Goal: Find contact information: Obtain details needed to contact an individual or organization

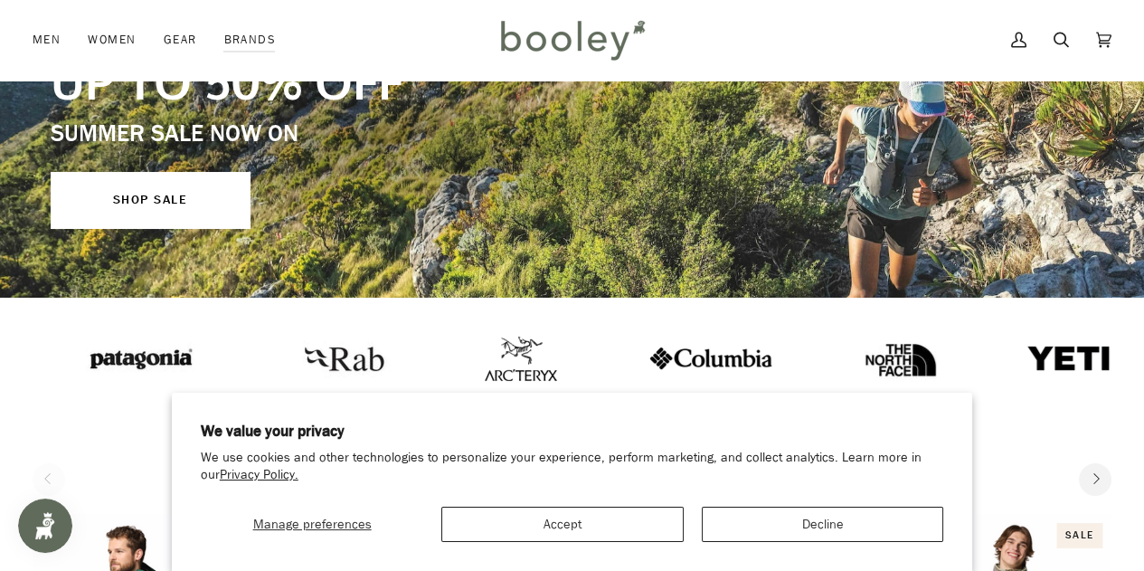
scroll to position [452, 0]
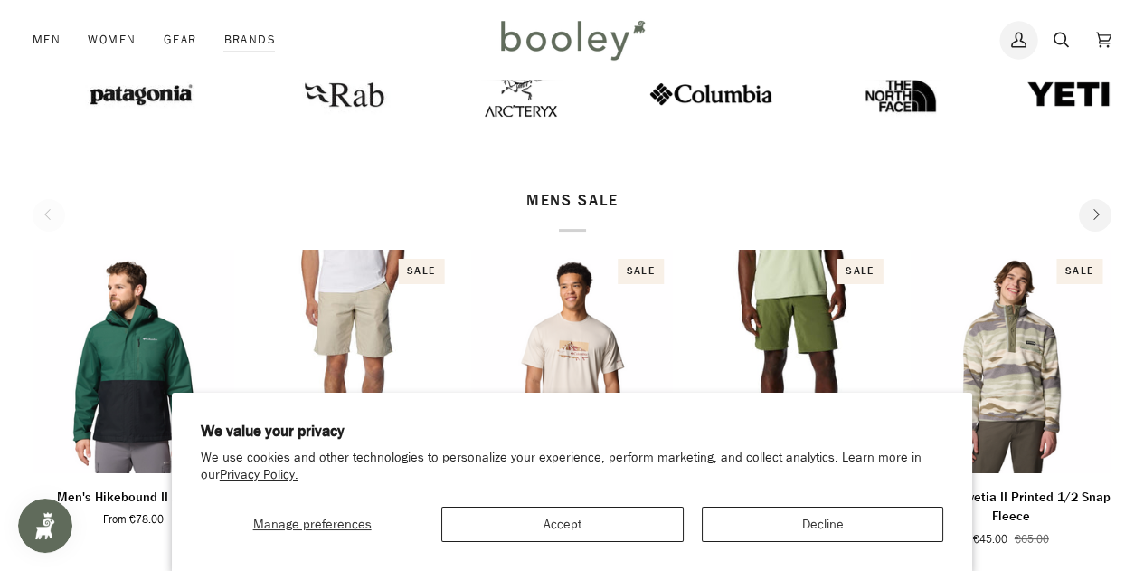
click at [1014, 37] on icon at bounding box center [1018, 39] width 15 height 27
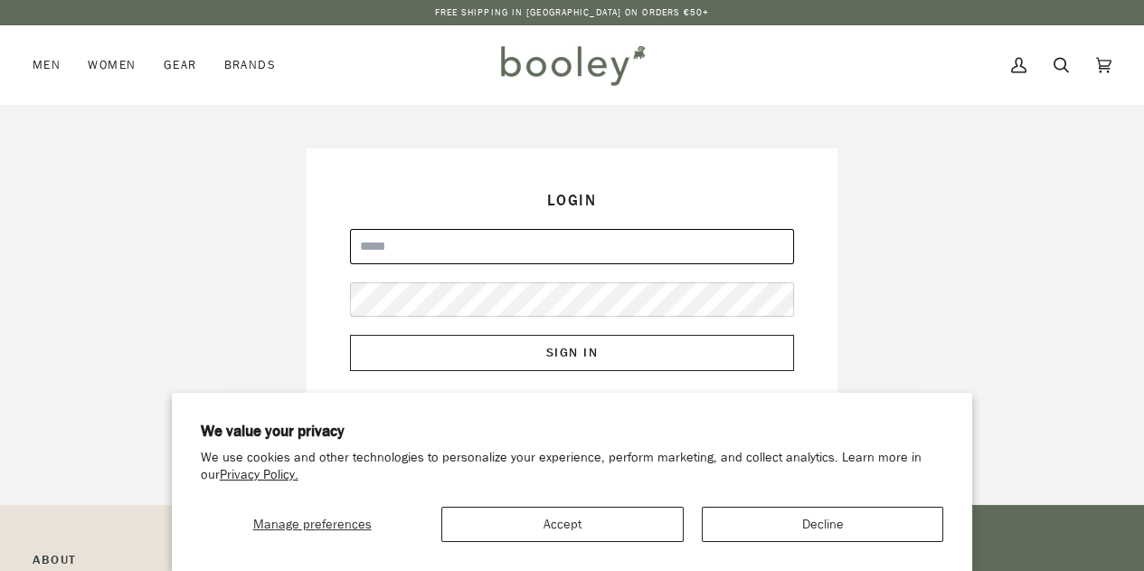
type input "**********"
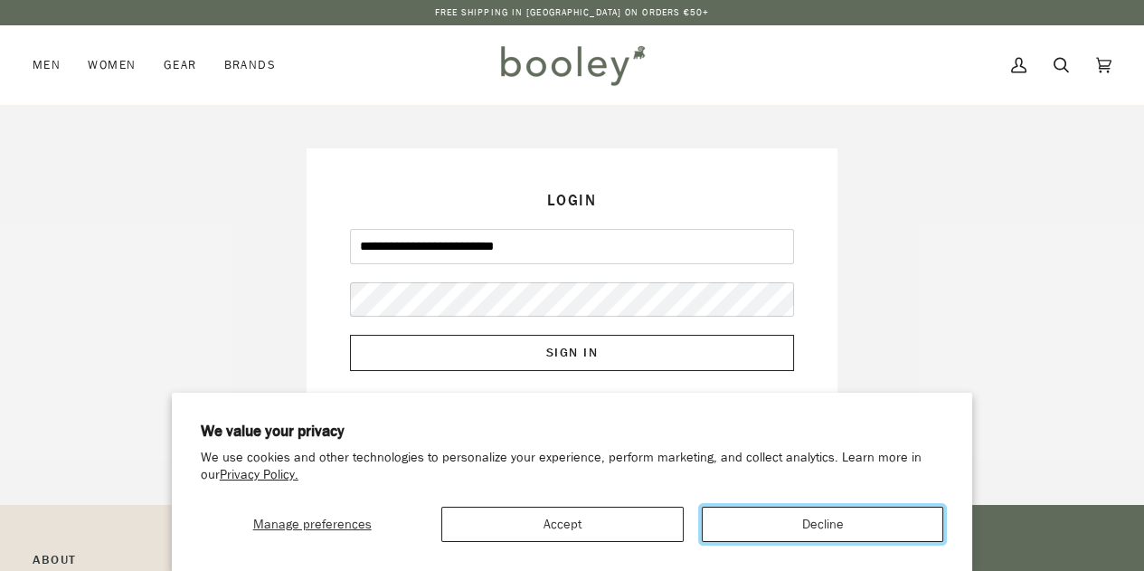
click at [794, 523] on button "Decline" at bounding box center [822, 523] width 241 height 35
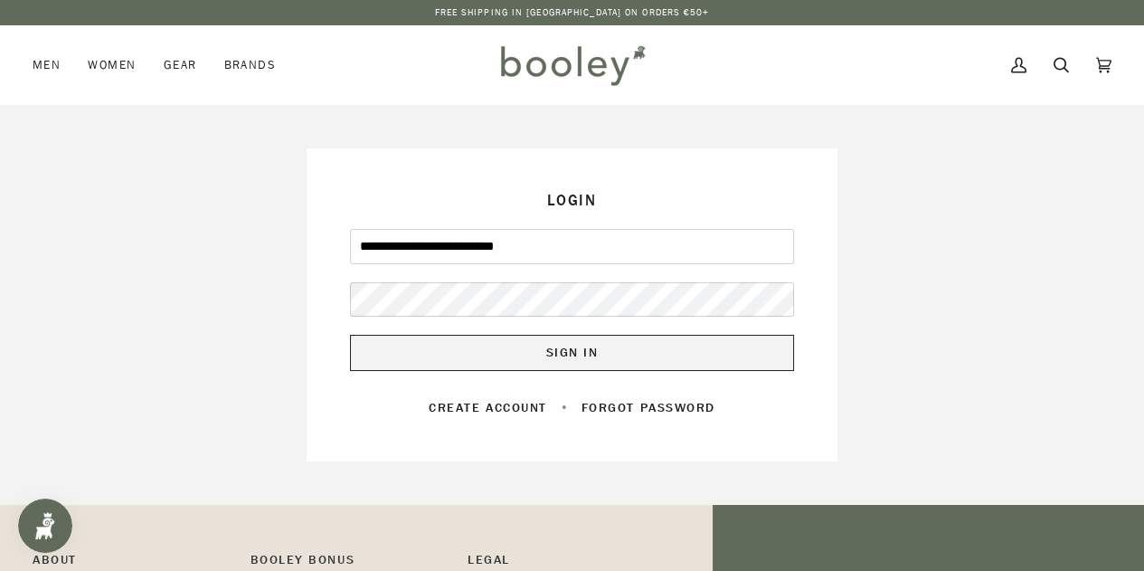
click at [627, 355] on button "Sign In" at bounding box center [572, 353] width 444 height 36
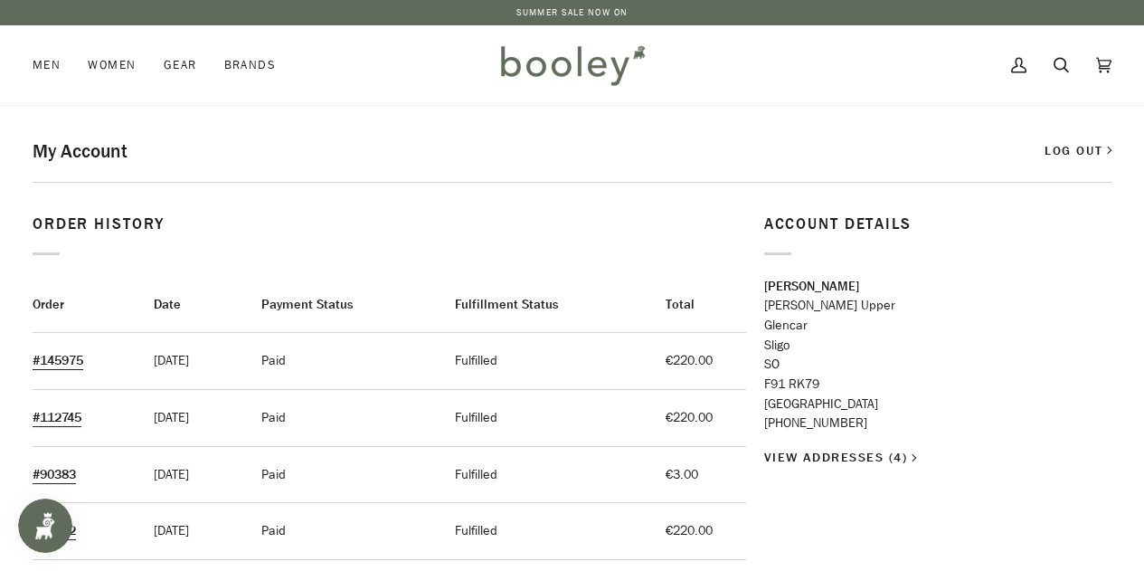
click at [47, 350] on td "#145975" at bounding box center [84, 361] width 103 height 57
click at [57, 364] on link "#145975" at bounding box center [58, 360] width 51 height 17
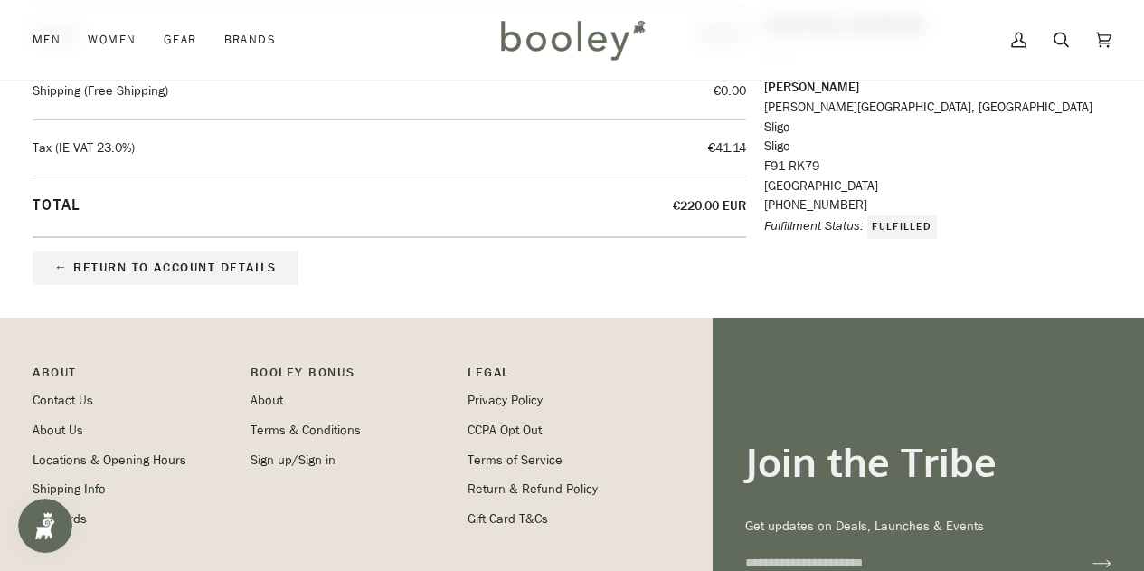
scroll to position [720, 0]
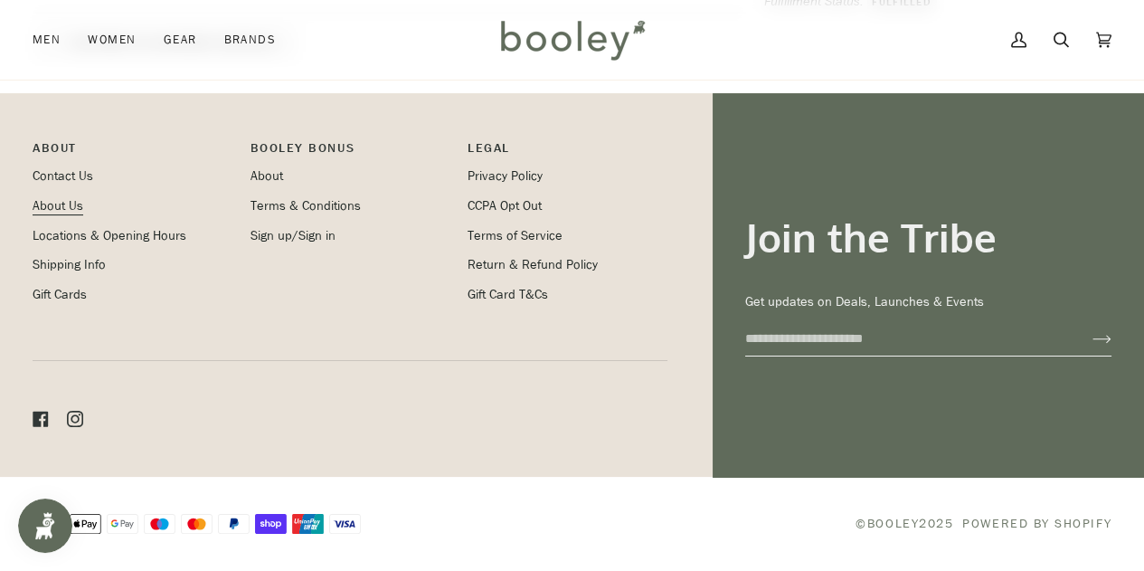
click at [66, 196] on li "About Us" at bounding box center [133, 206] width 200 height 20
click at [70, 176] on link "Contact Us" at bounding box center [63, 175] width 61 height 17
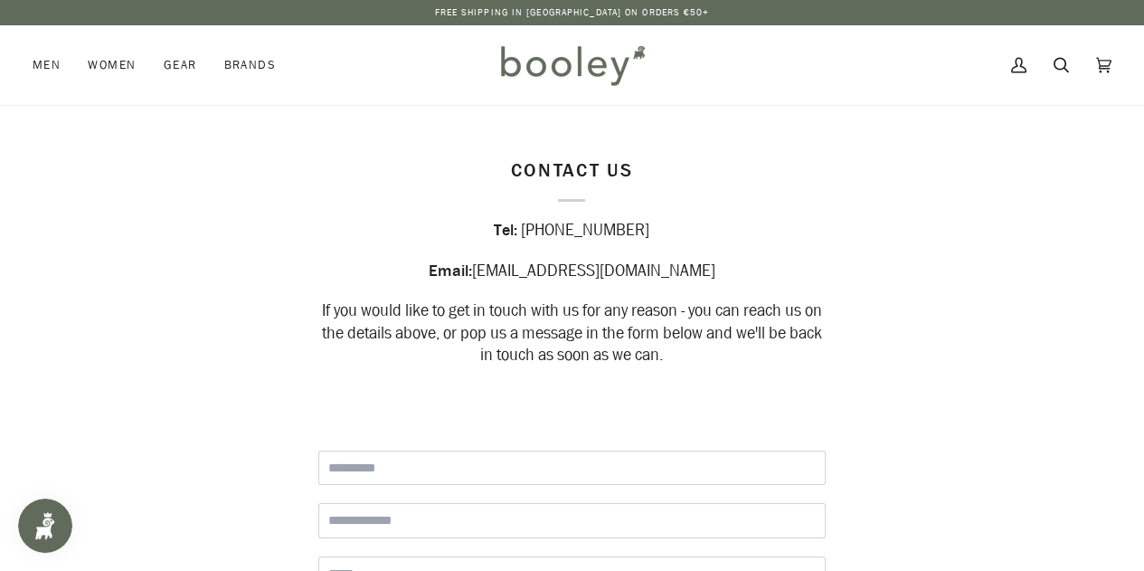
click at [591, 266] on span "[EMAIL_ADDRESS][DOMAIN_NAME]" at bounding box center [593, 270] width 243 height 23
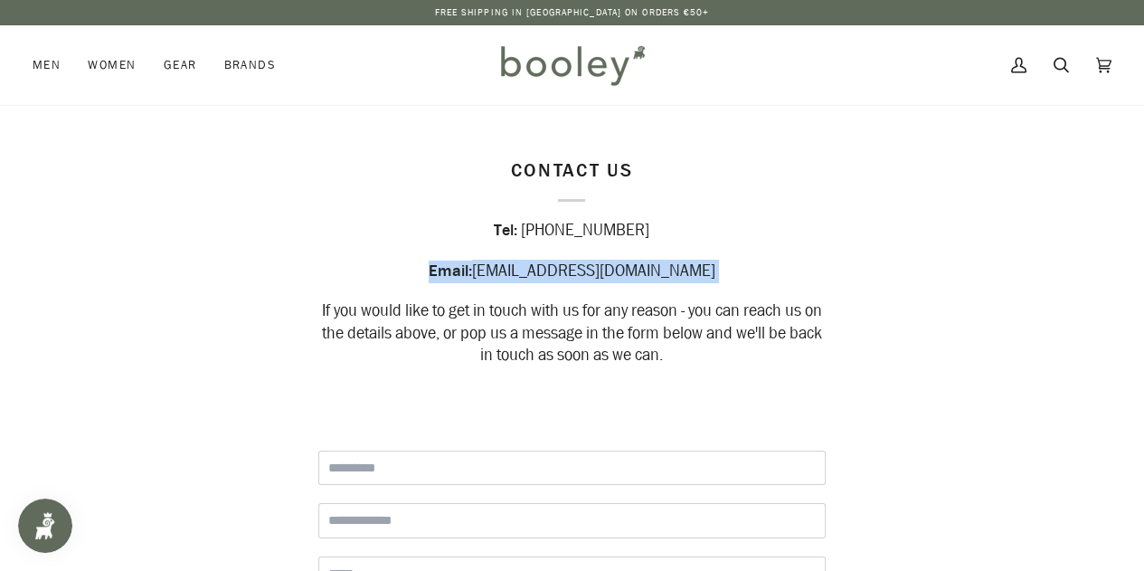
click at [591, 266] on span "[EMAIL_ADDRESS][DOMAIN_NAME]" at bounding box center [593, 270] width 243 height 23
click at [577, 276] on span "[EMAIL_ADDRESS][DOMAIN_NAME]" at bounding box center [593, 270] width 243 height 23
drag, startPoint x: 548, startPoint y: 275, endPoint x: 575, endPoint y: 273, distance: 27.2
click at [575, 273] on span "[EMAIL_ADDRESS][DOMAIN_NAME]" at bounding box center [593, 270] width 243 height 23
drag, startPoint x: 545, startPoint y: 274, endPoint x: 654, endPoint y: 277, distance: 108.6
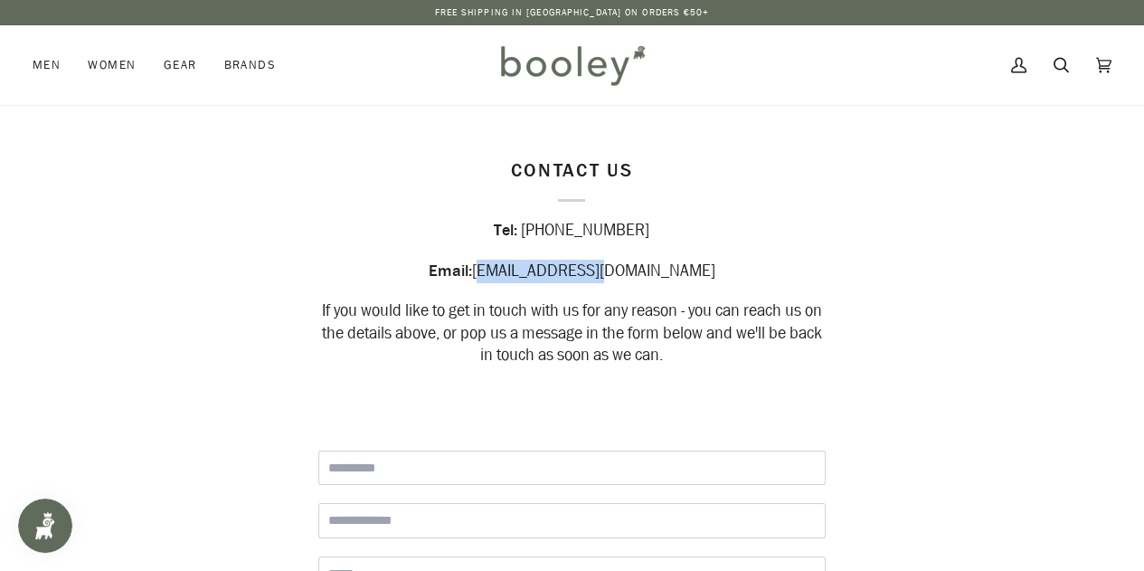
click at [654, 277] on div "Email: [EMAIL_ADDRESS][DOMAIN_NAME]" at bounding box center [571, 271] width 507 height 23
copy span "[EMAIL_ADDRESS][DOMAIN_NAME]"
